Goal: Transaction & Acquisition: Download file/media

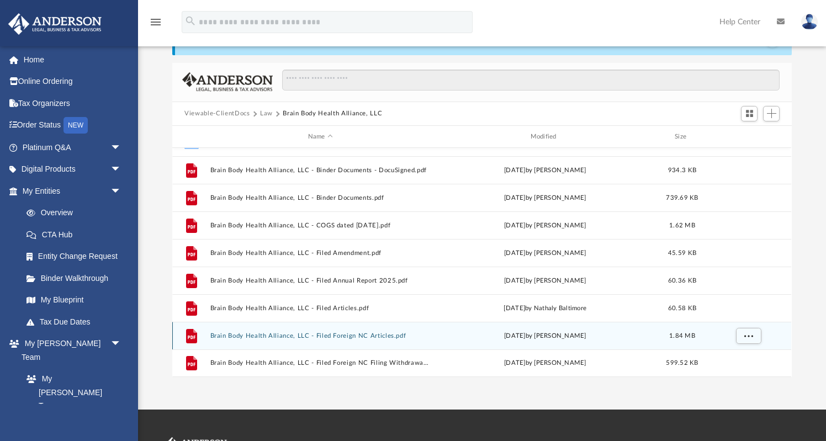
scroll to position [46, 0]
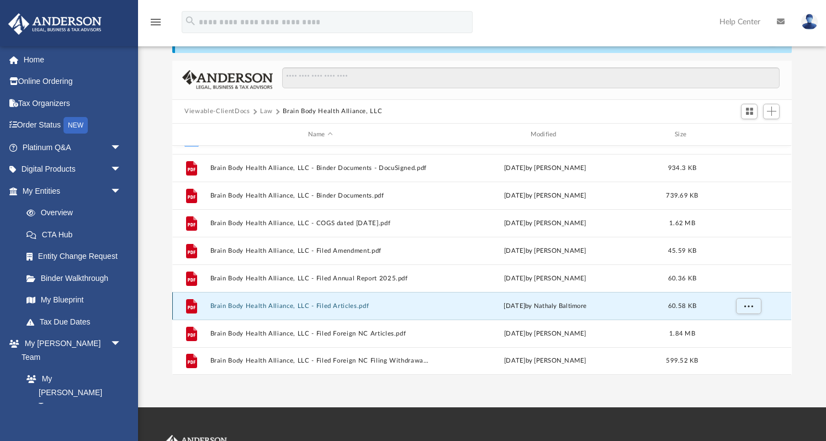
click at [348, 305] on button "Brain Body Health Alliance, LLC - Filed Articles.pdf" at bounding box center [320, 306] width 220 height 7
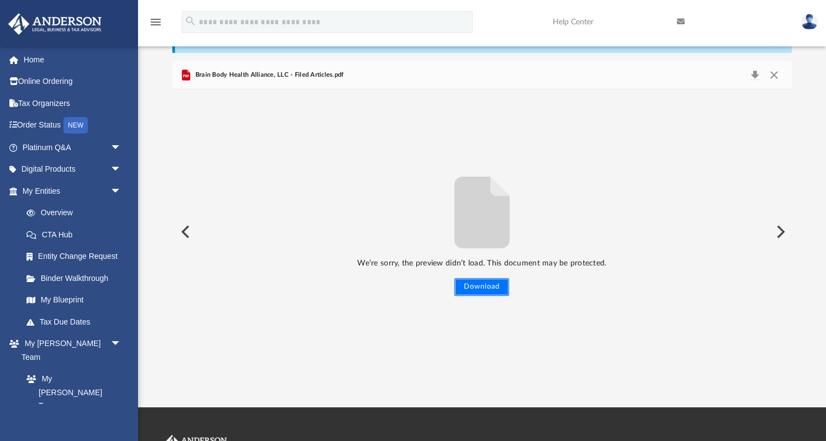
click at [493, 294] on button "Download" at bounding box center [481, 287] width 55 height 18
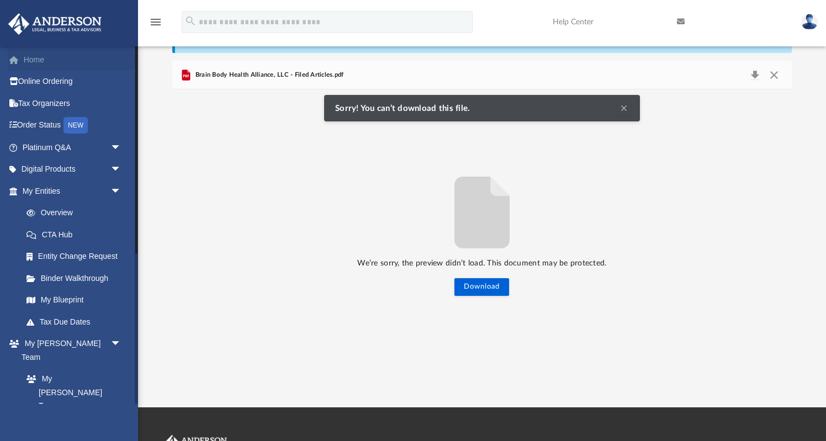
click at [50, 55] on link "Home" at bounding box center [73, 60] width 130 height 22
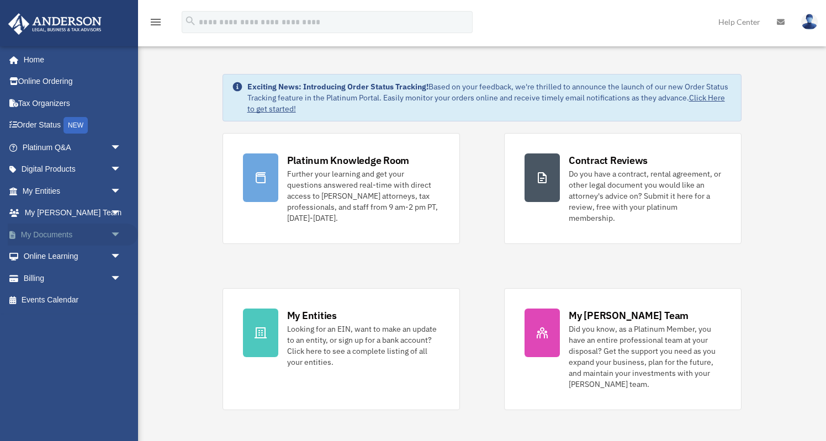
click at [115, 234] on span "arrow_drop_down" at bounding box center [121, 235] width 22 height 23
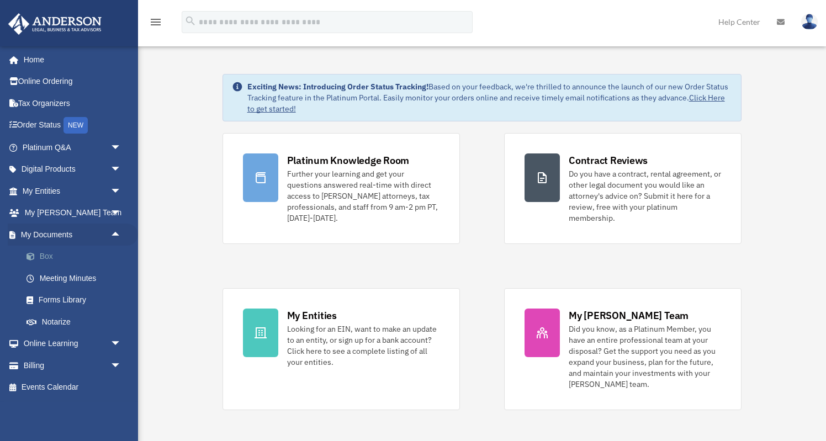
click at [55, 255] on link "Box" at bounding box center [76, 257] width 123 height 22
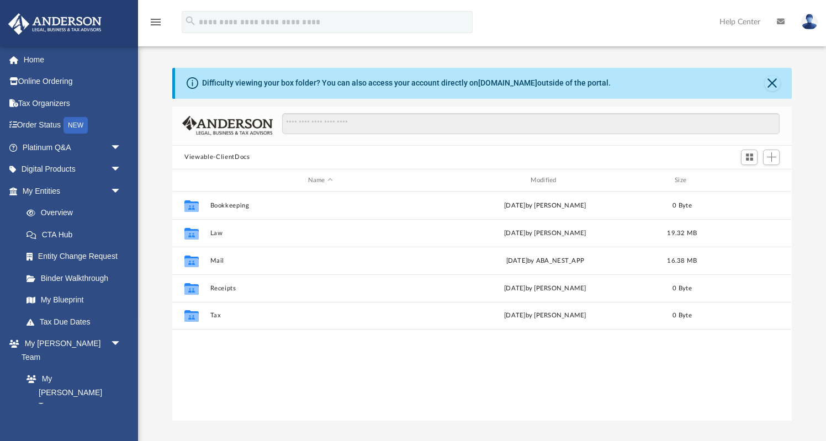
scroll to position [251, 619]
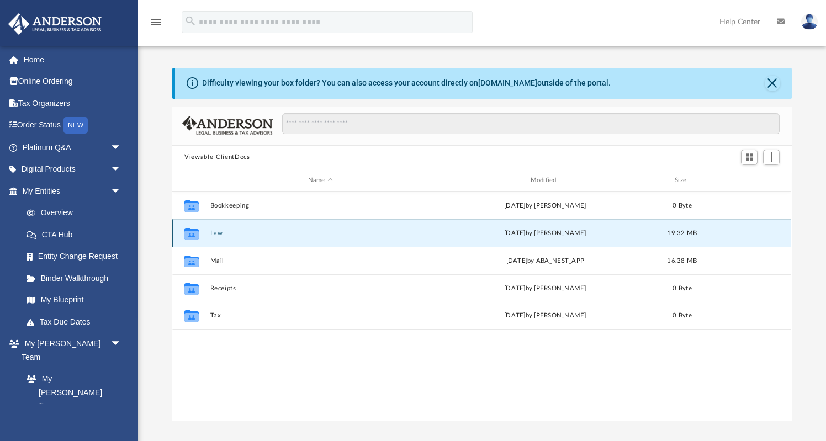
click at [215, 234] on button "Law" at bounding box center [320, 233] width 220 height 7
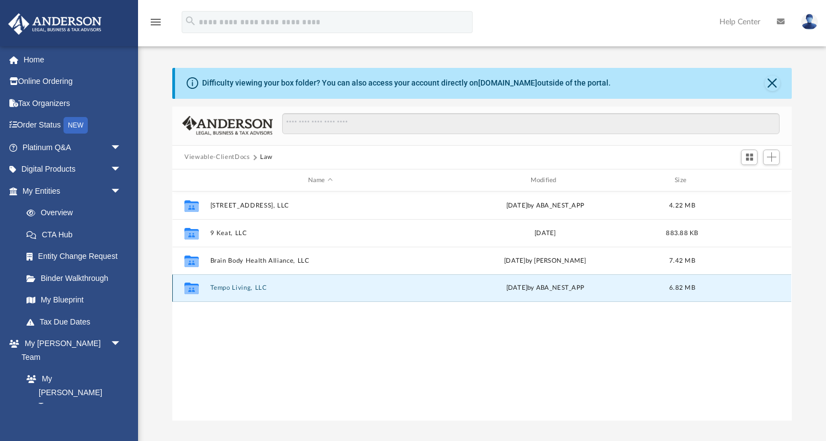
click at [241, 287] on button "Tempo Living, LLC" at bounding box center [320, 288] width 220 height 7
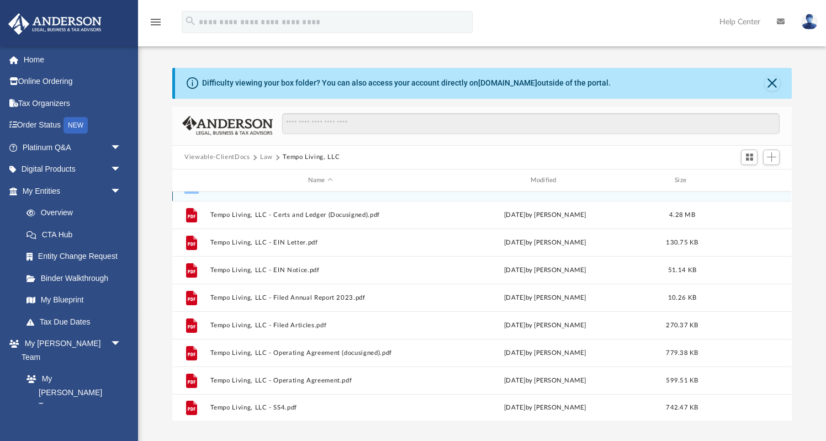
scroll to position [19, 0]
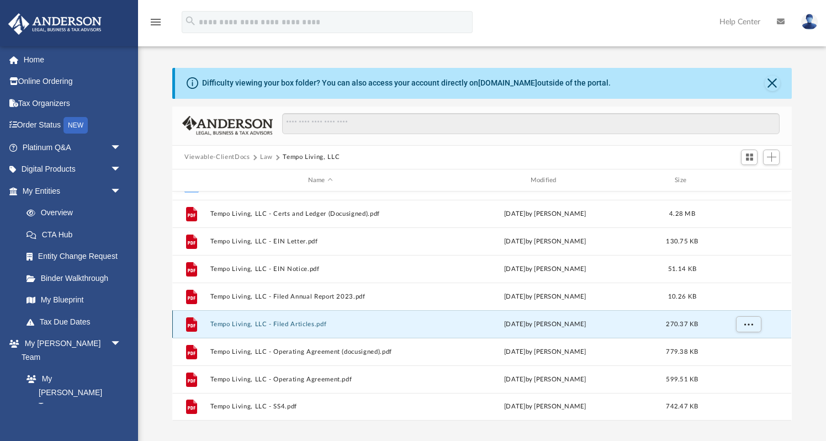
click at [303, 325] on button "Tempo Living, LLC - Filed Articles.pdf" at bounding box center [320, 324] width 220 height 7
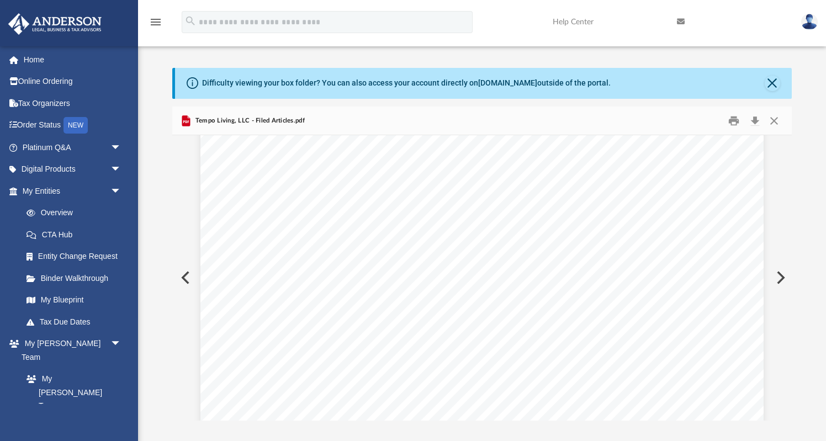
scroll to position [8, 0]
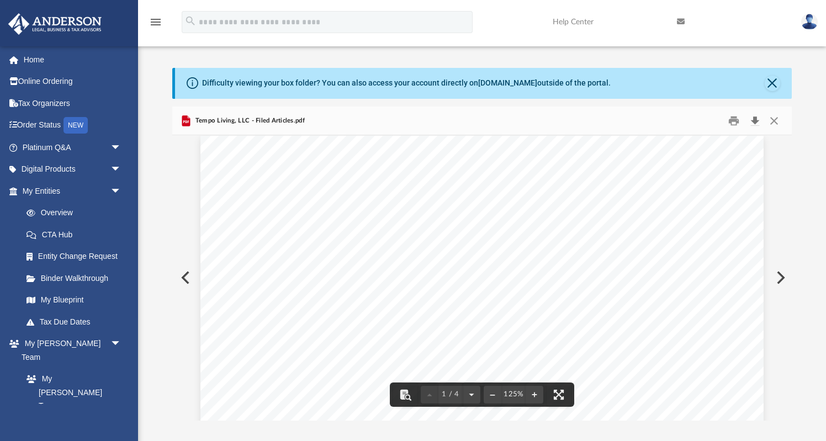
click at [755, 118] on button "Download" at bounding box center [755, 120] width 20 height 17
